Goal: Task Accomplishment & Management: Manage account settings

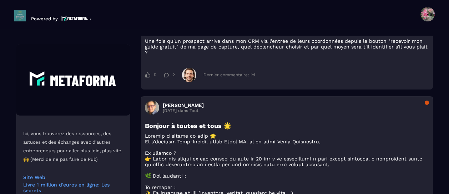
scroll to position [349, 0]
click at [426, 14] on span at bounding box center [428, 14] width 14 height 14
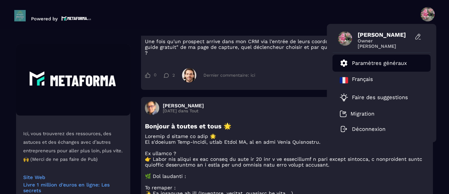
click at [381, 64] on p "Paramètres généraux" at bounding box center [379, 63] width 55 height 6
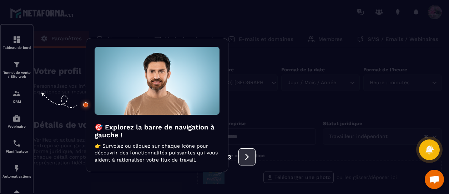
click at [248, 156] on icon at bounding box center [247, 157] width 8 height 8
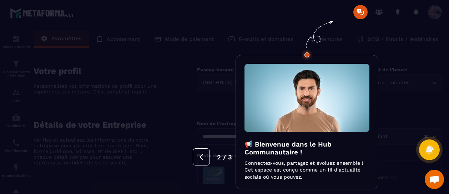
click at [429, 13] on div at bounding box center [224, 97] width 449 height 194
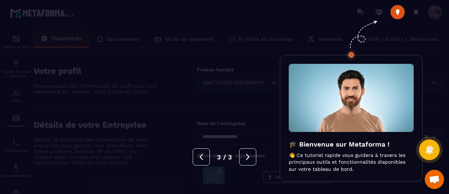
click at [433, 13] on div at bounding box center [224, 97] width 449 height 194
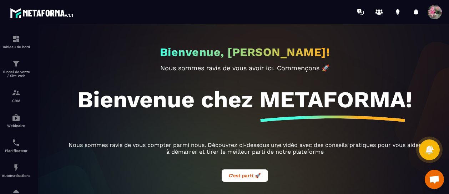
click at [438, 11] on span at bounding box center [435, 12] width 14 height 14
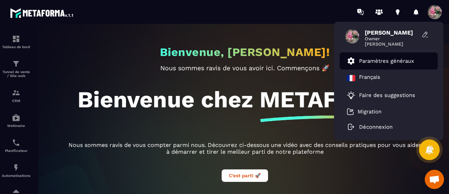
click at [378, 58] on p "Paramètres généraux" at bounding box center [386, 61] width 55 height 6
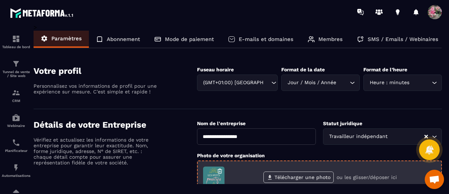
click at [302, 177] on label "Télécharger une photo" at bounding box center [298, 177] width 70 height 11
click at [0, 0] on input "Télécharger une photo" at bounding box center [0, 0] width 0 height 0
click at [221, 170] on icon "button" at bounding box center [220, 171] width 6 height 6
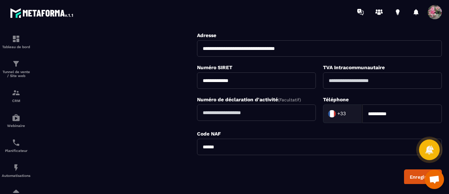
scroll to position [174, 0]
drag, startPoint x: 261, startPoint y: 81, endPoint x: 178, endPoint y: 78, distance: 83.2
click at [178, 78] on div "**********" at bounding box center [238, 65] width 408 height 238
drag, startPoint x: 406, startPoint y: 116, endPoint x: 323, endPoint y: 109, distance: 83.1
click at [323, 109] on div "**********" at bounding box center [382, 113] width 119 height 19
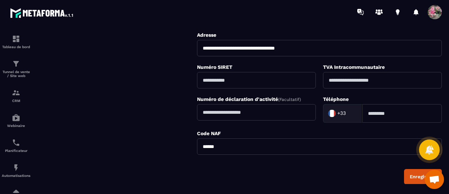
drag, startPoint x: 237, startPoint y: 144, endPoint x: 77, endPoint y: 138, distance: 160.7
click at [77, 138] on div "**********" at bounding box center [238, 65] width 408 height 238
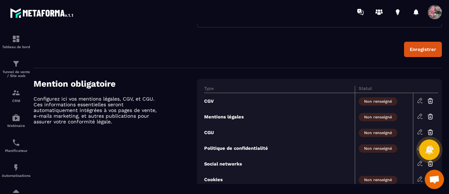
scroll to position [302, 0]
click at [421, 47] on div "Enregistrer" at bounding box center [423, 48] width 26 height 5
